Goal: Transaction & Acquisition: Register for event/course

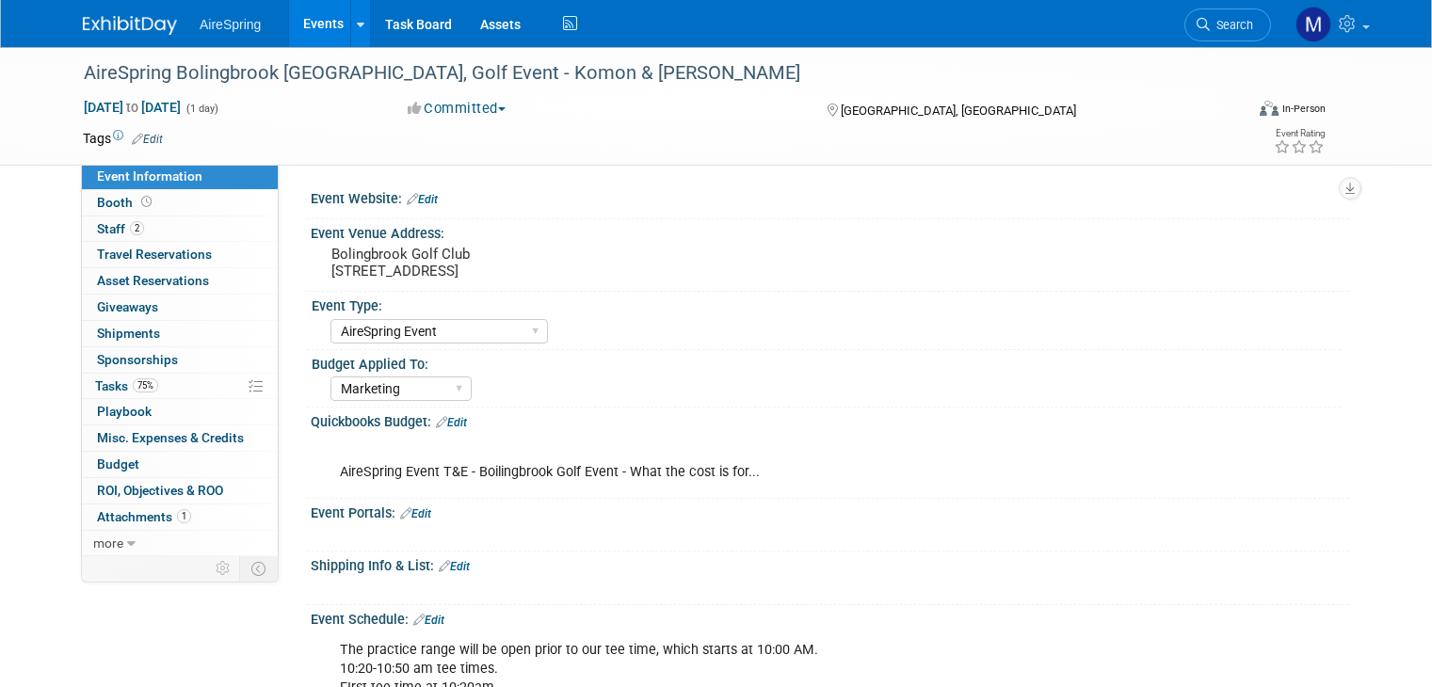
select select "AireSpring Event"
select select "Marketing"
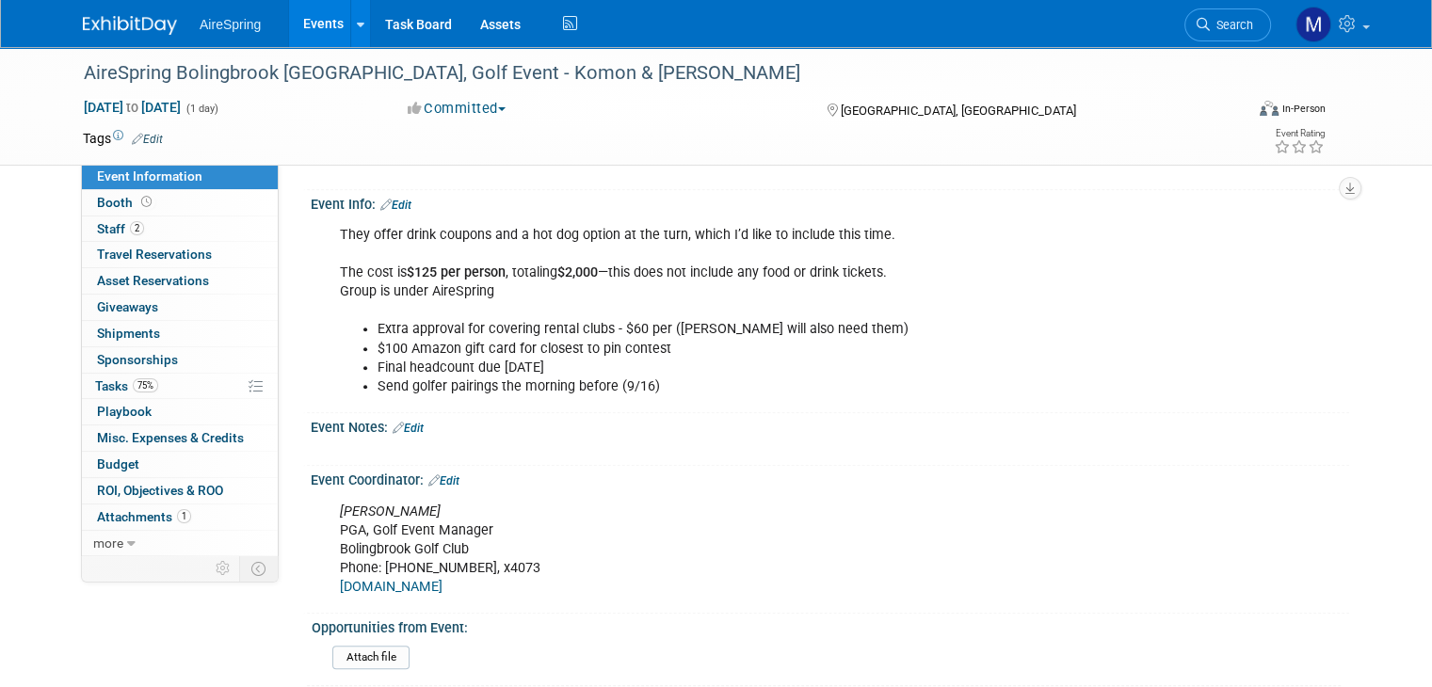
click at [105, 20] on img at bounding box center [130, 25] width 94 height 19
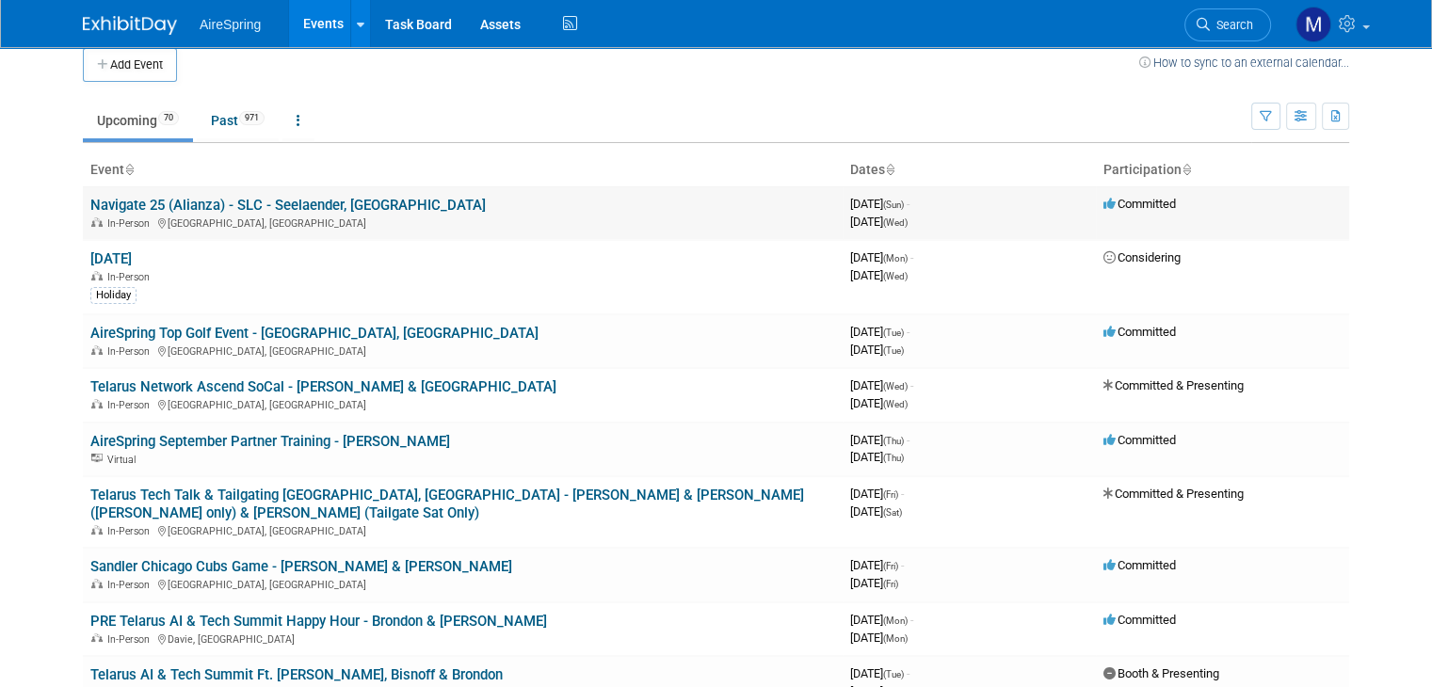
scroll to position [19, 0]
click at [403, 436] on link "AireSpring September Partner Training - [PERSON_NAME]" at bounding box center [270, 440] width 360 height 17
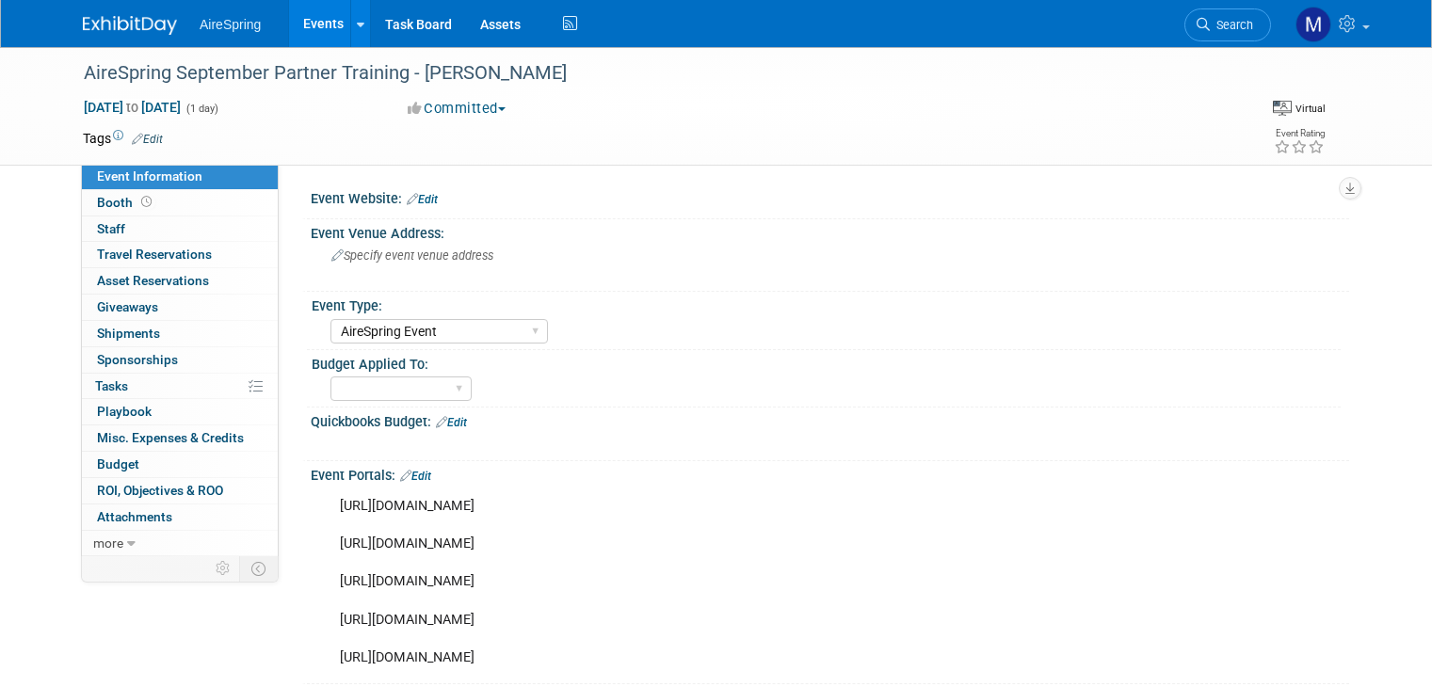
select select "AireSpring Event"
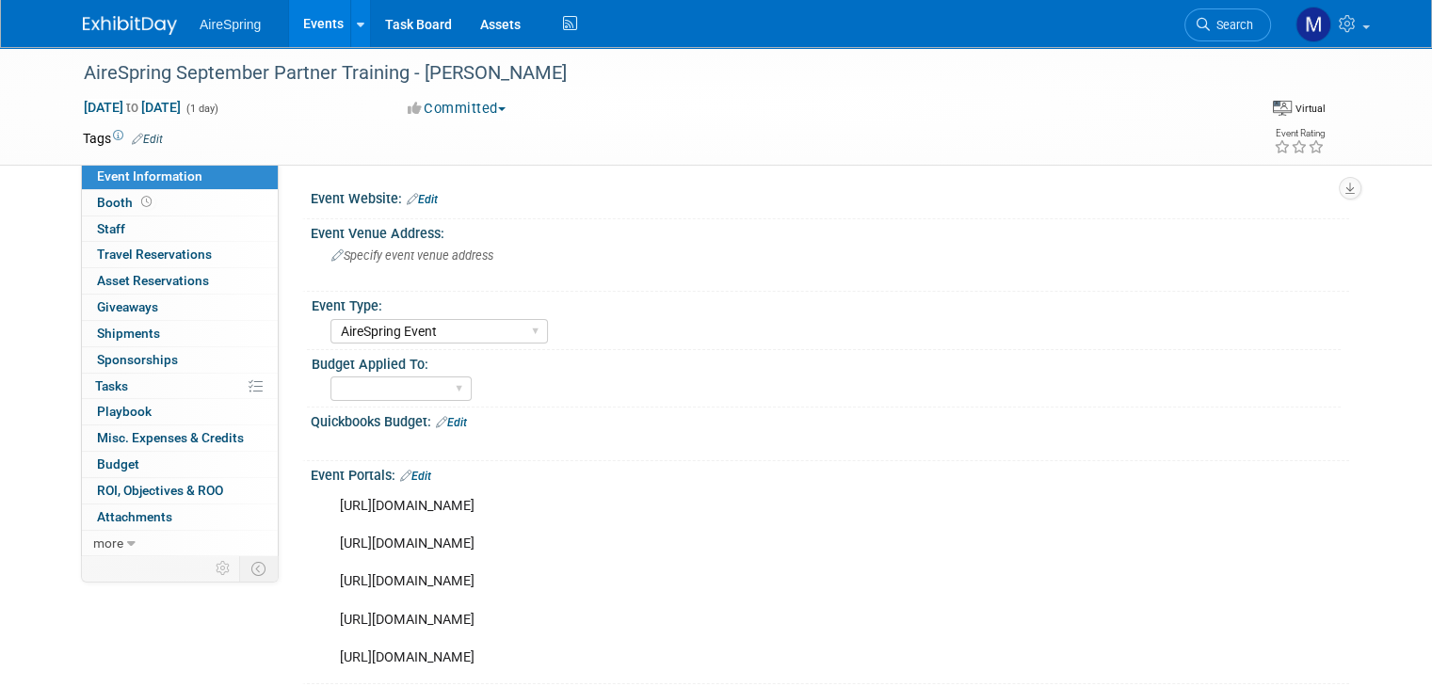
drag, startPoint x: 325, startPoint y: 541, endPoint x: 926, endPoint y: 547, distance: 600.7
click at [926, 547] on div "https://attendee.gotowebinar.com/register/3447377321490231901?source=Main+Datab…" at bounding box center [737, 582] width 821 height 189
copy div "https://attendee.gotowebinar.com/register/3447377321490231901?source=iAgent+Net…"
